Goal: Task Accomplishment & Management: Manage account settings

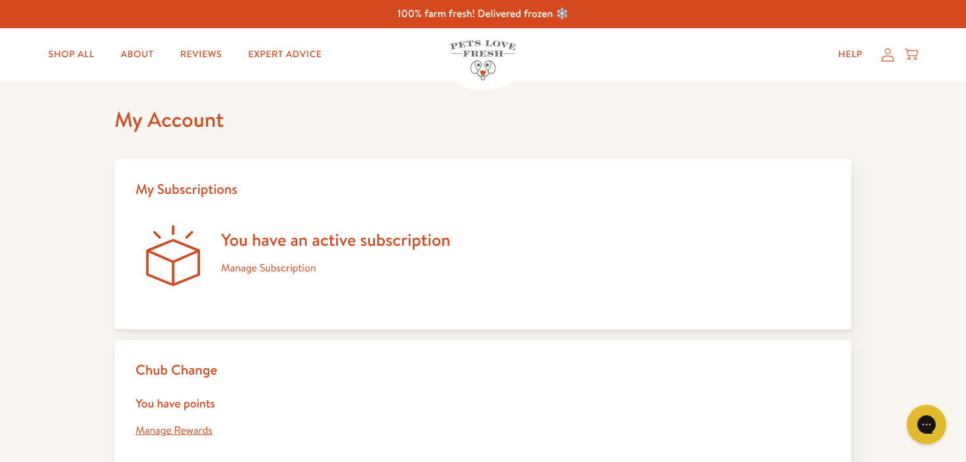
click at [271, 270] on link "Manage Subscription" at bounding box center [268, 268] width 95 height 14
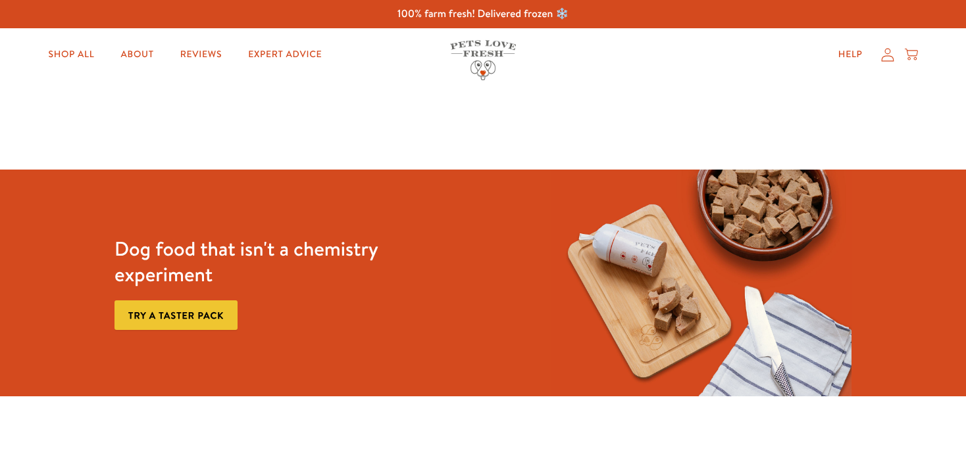
scroll to position [208, 0]
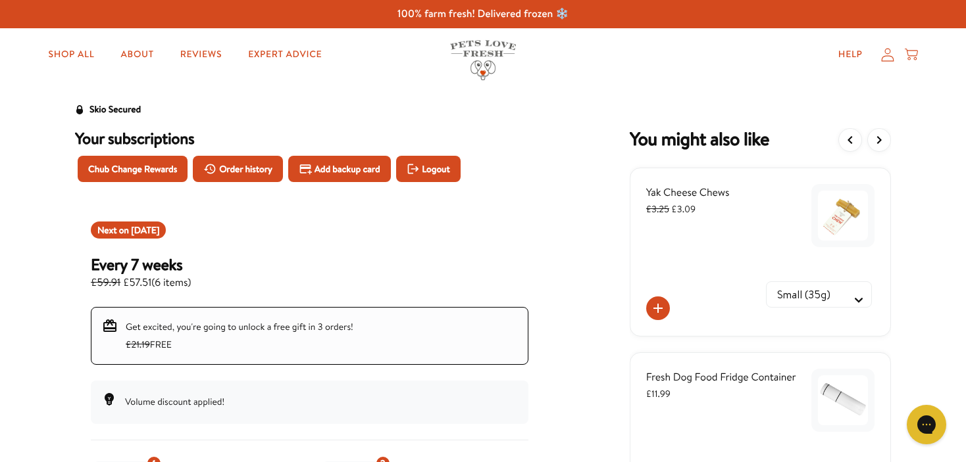
click at [888, 57] on icon at bounding box center [887, 55] width 13 height 14
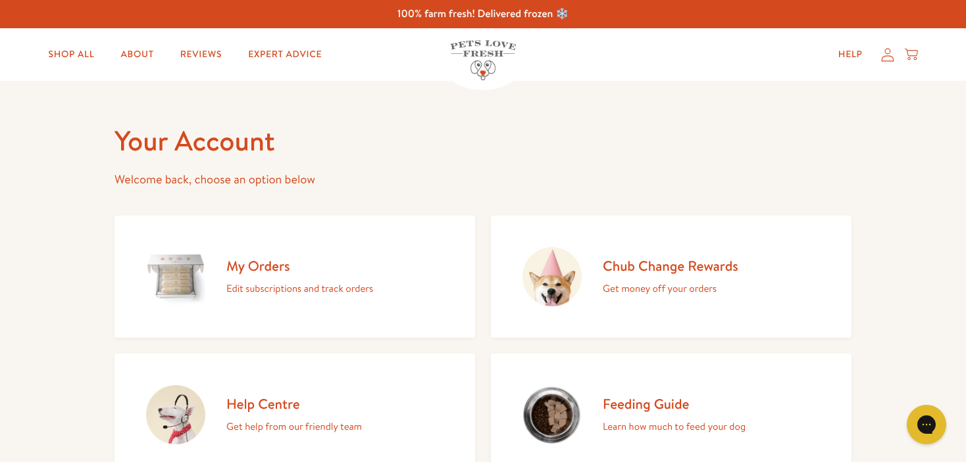
click at [288, 276] on div "My Orders Edit subscriptions and track orders" at bounding box center [299, 277] width 147 height 40
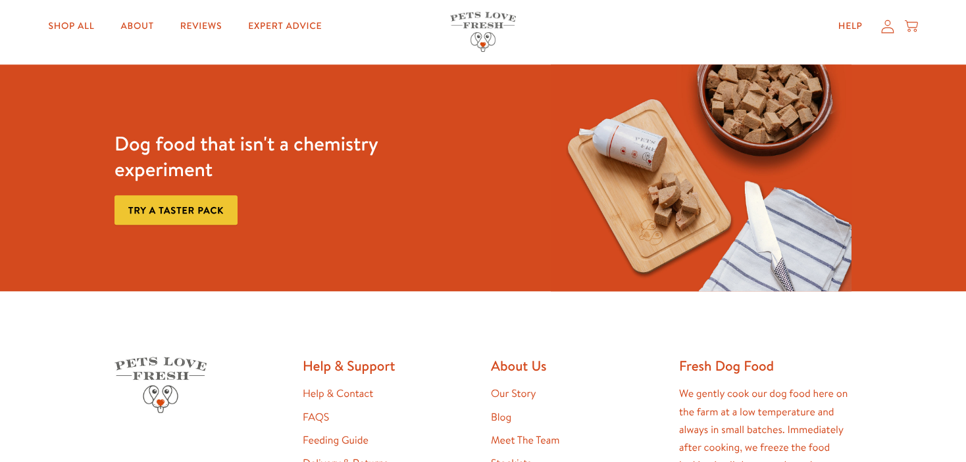
scroll to position [103, 0]
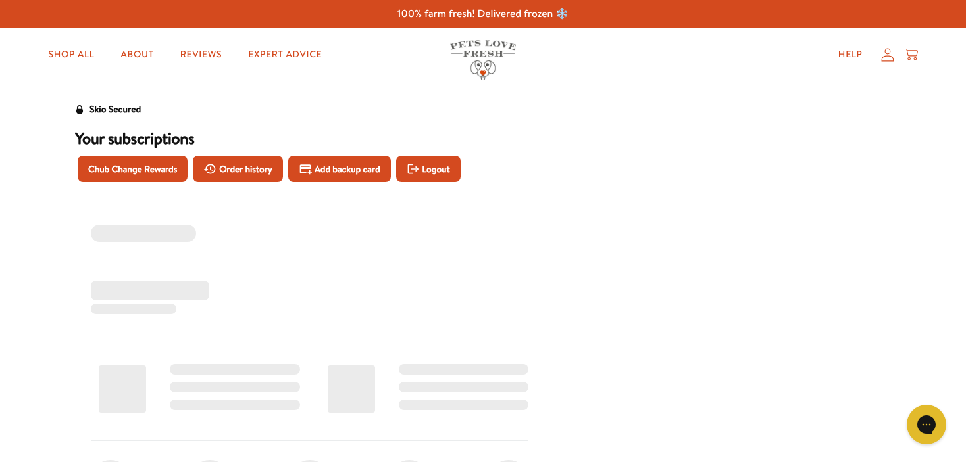
click at [885, 57] on icon at bounding box center [887, 55] width 13 height 14
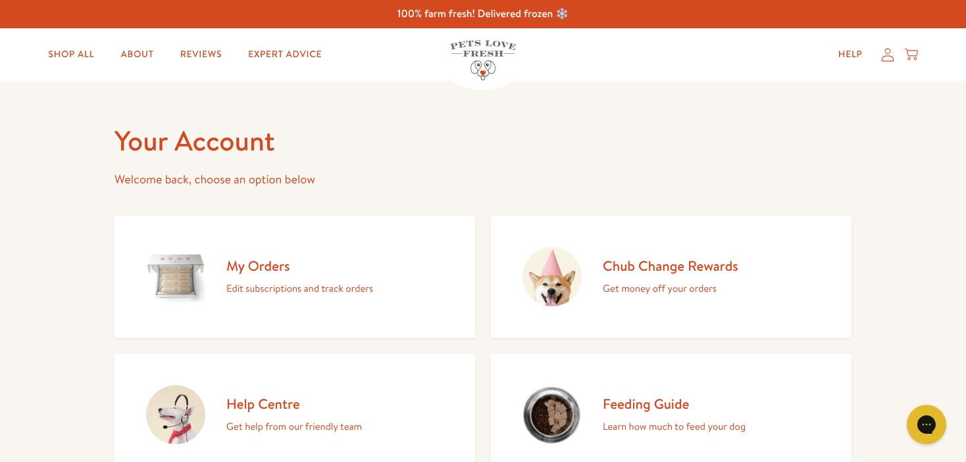
click at [242, 270] on h2 "My Orders" at bounding box center [299, 266] width 147 height 18
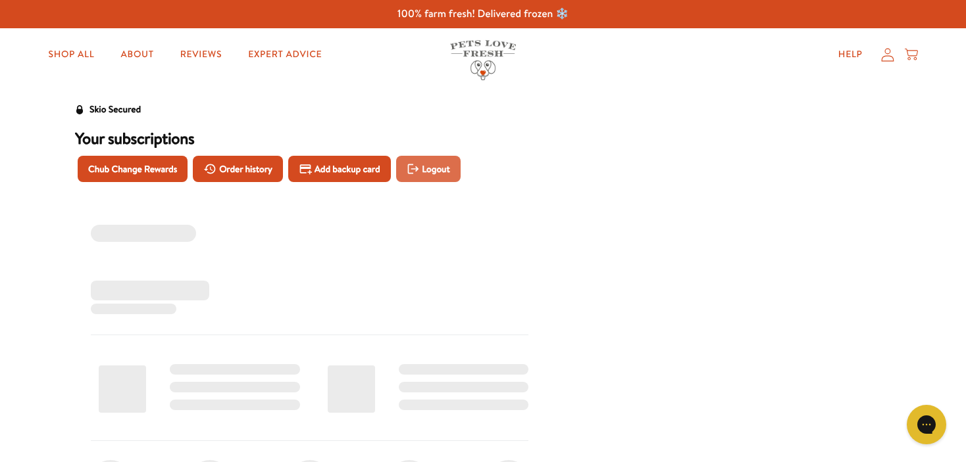
click at [441, 172] on span "Logout" at bounding box center [436, 169] width 28 height 14
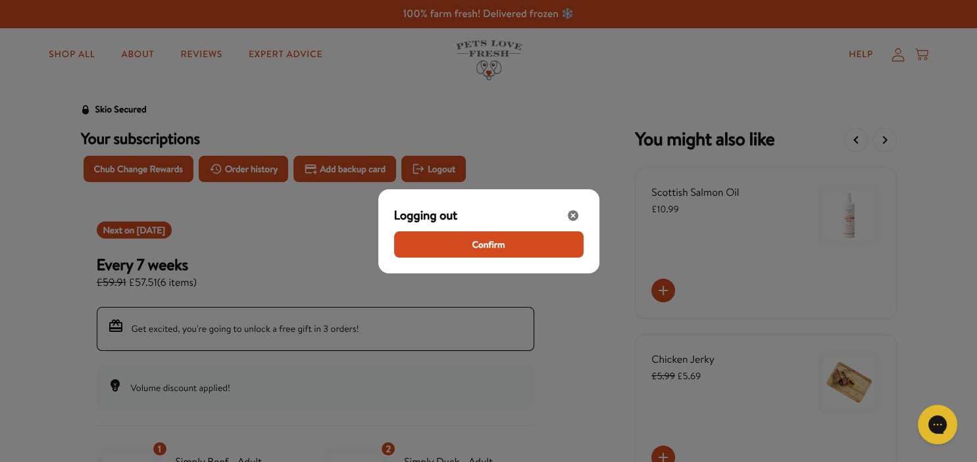
click at [517, 247] on button "Confirm" at bounding box center [488, 245] width 189 height 26
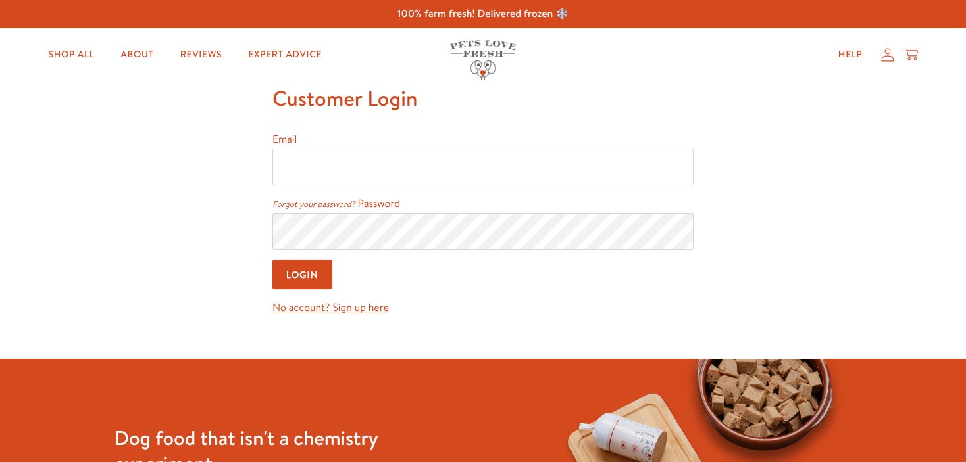
type input "[EMAIL_ADDRESS][DOMAIN_NAME]"
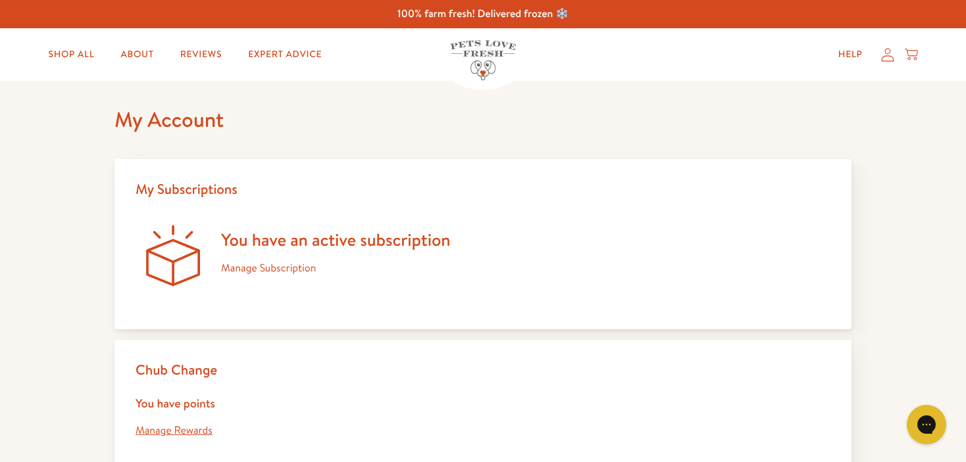
click at [267, 272] on link "Manage Subscription" at bounding box center [268, 268] width 95 height 14
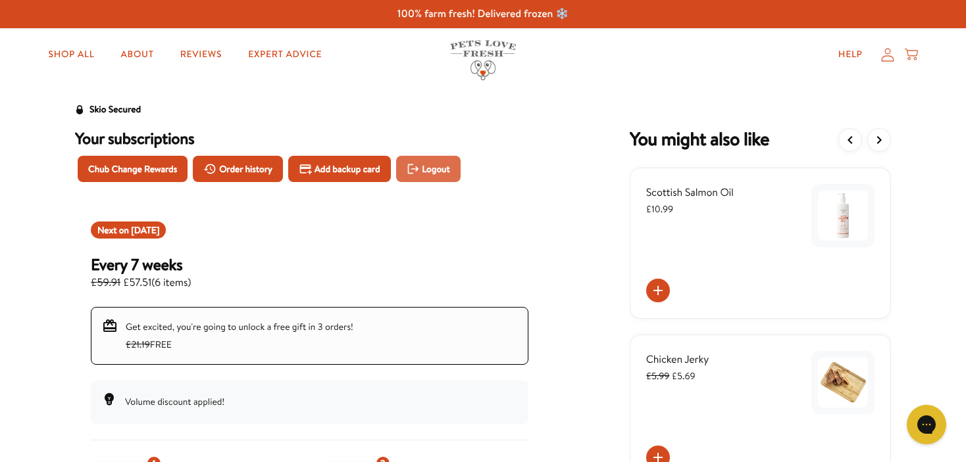
click at [443, 174] on span "Logout" at bounding box center [436, 169] width 28 height 14
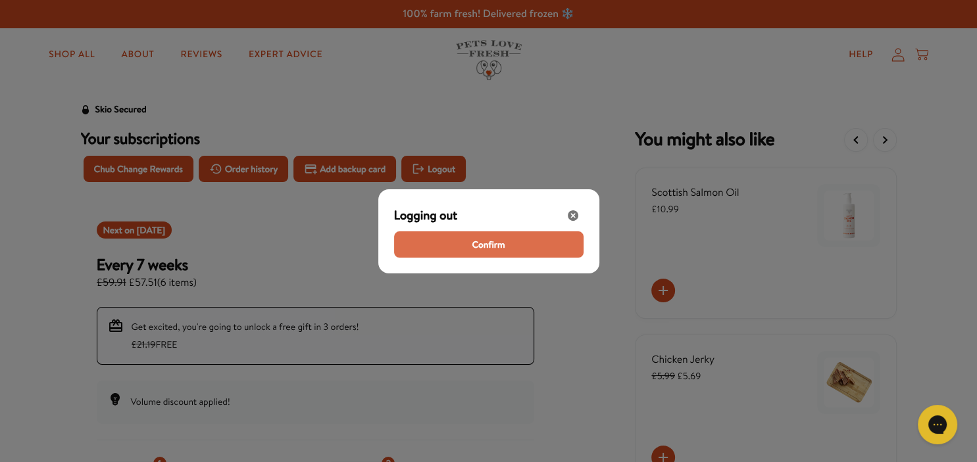
click at [459, 253] on button "Confirm" at bounding box center [488, 245] width 189 height 26
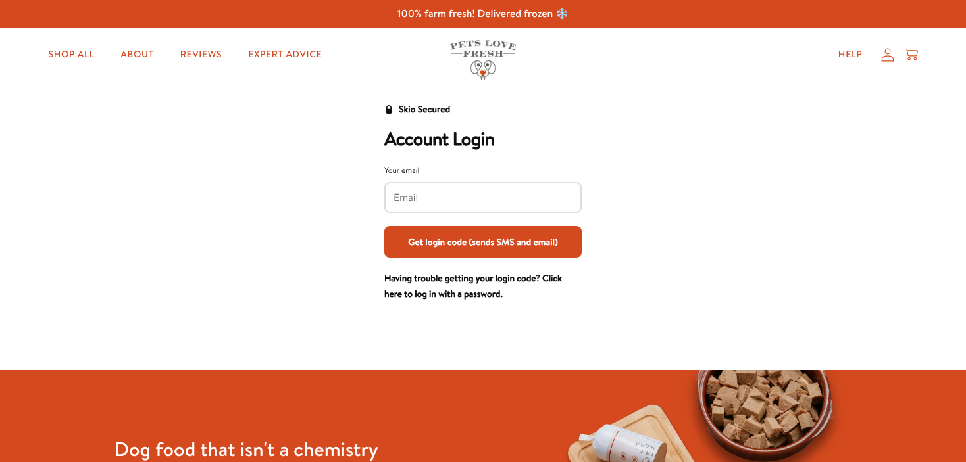
type input "[EMAIL_ADDRESS][DOMAIN_NAME]"
